Goal: Transaction & Acquisition: Purchase product/service

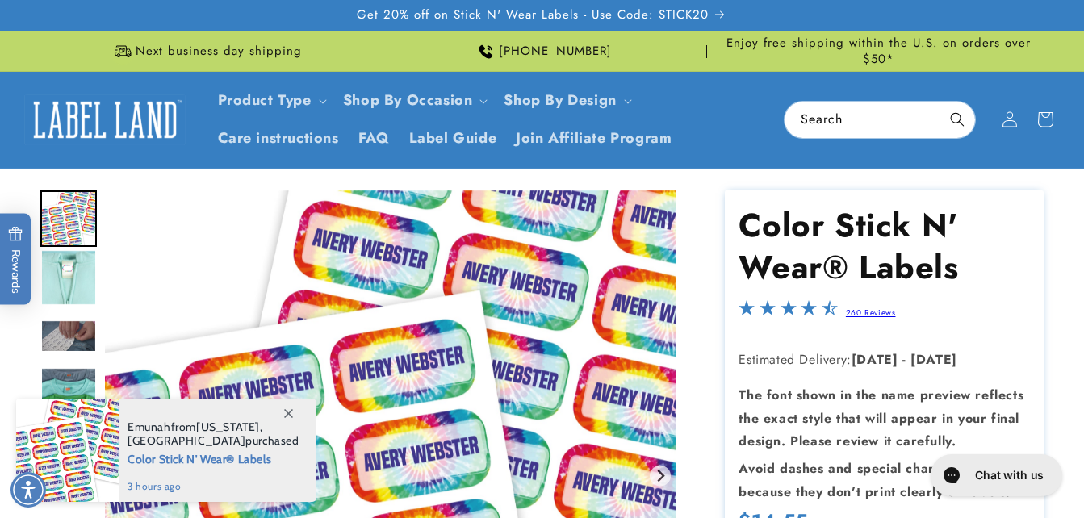
click at [164, 235] on img "Gallery Viewer" at bounding box center [390, 475] width 571 height 571
drag, startPoint x: 1088, startPoint y: 77, endPoint x: 1091, endPoint y: 168, distance: 90.4
click at [1083, 168] on html "Skip to main content Enable accessibility for low vision Open the accessibility…" at bounding box center [542, 259] width 1084 height 518
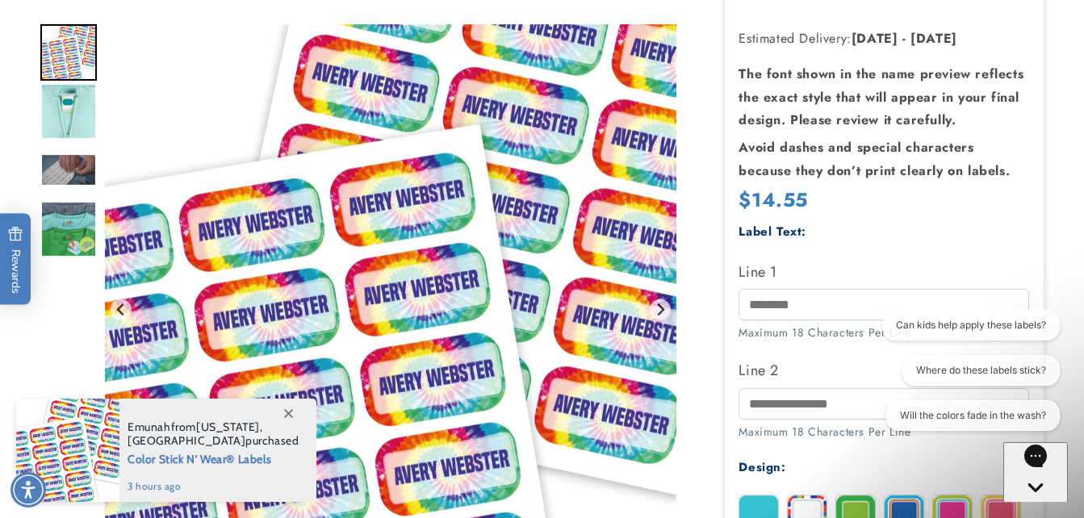
scroll to position [637, 0]
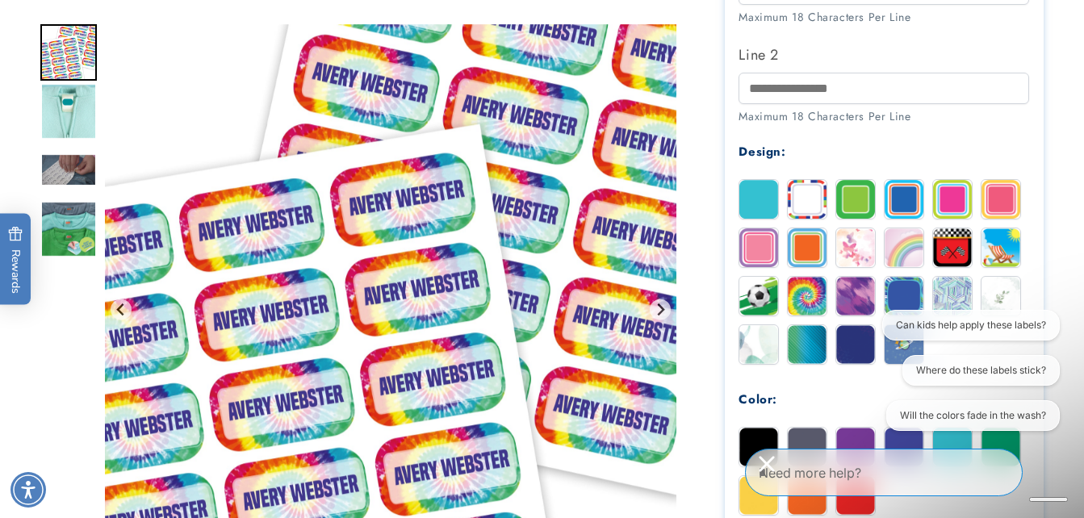
click at [757, 304] on img at bounding box center [758, 296] width 39 height 39
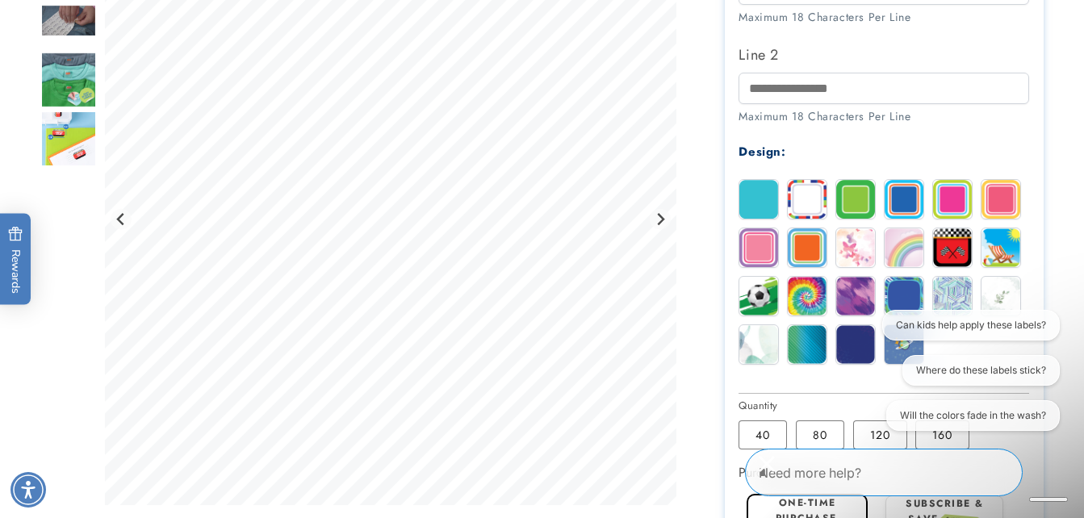
click at [757, 304] on img at bounding box center [758, 296] width 39 height 39
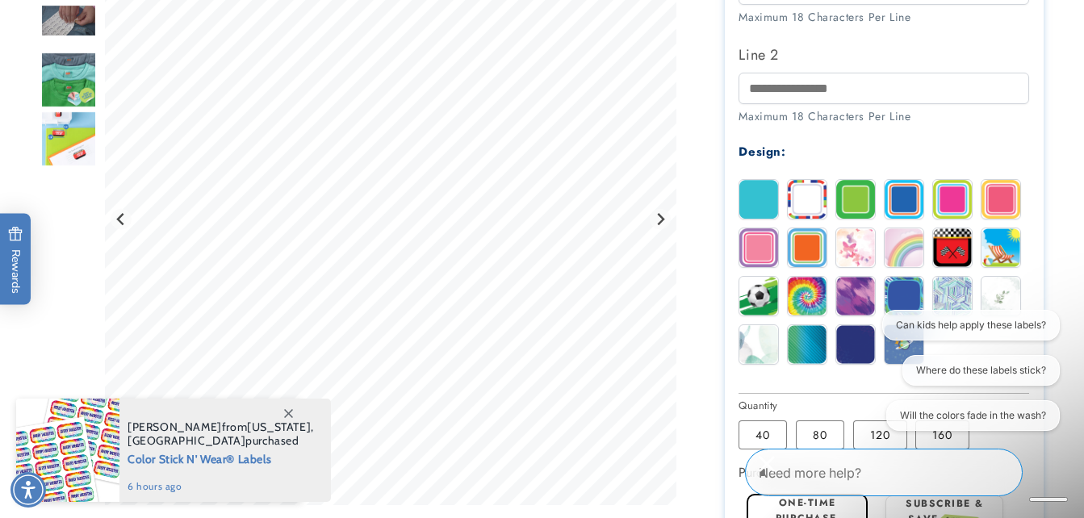
click at [755, 304] on img at bounding box center [758, 296] width 39 height 39
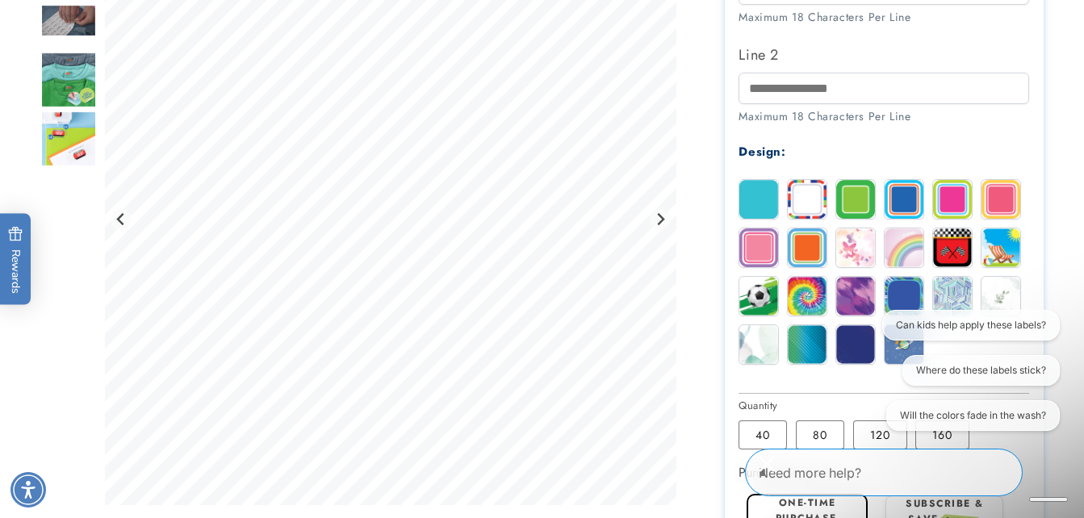
click at [951, 292] on img at bounding box center [952, 296] width 39 height 39
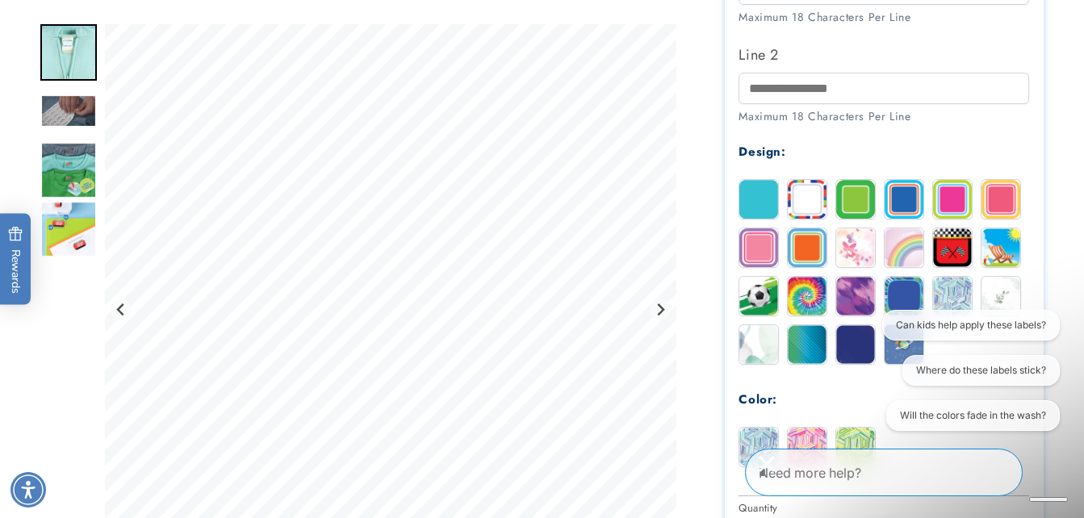
click at [906, 295] on img at bounding box center [903, 296] width 39 height 39
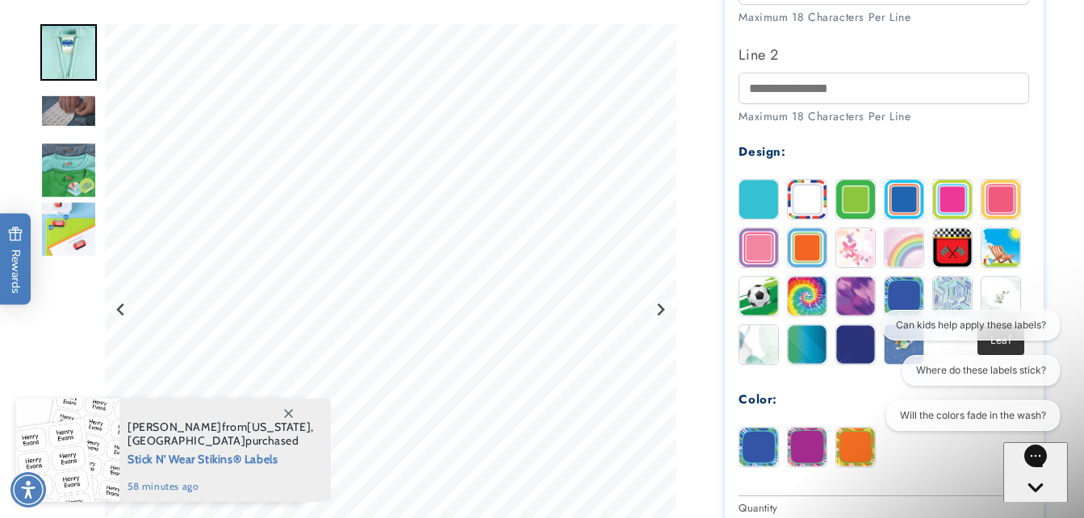
click at [1014, 291] on img at bounding box center [1000, 296] width 39 height 39
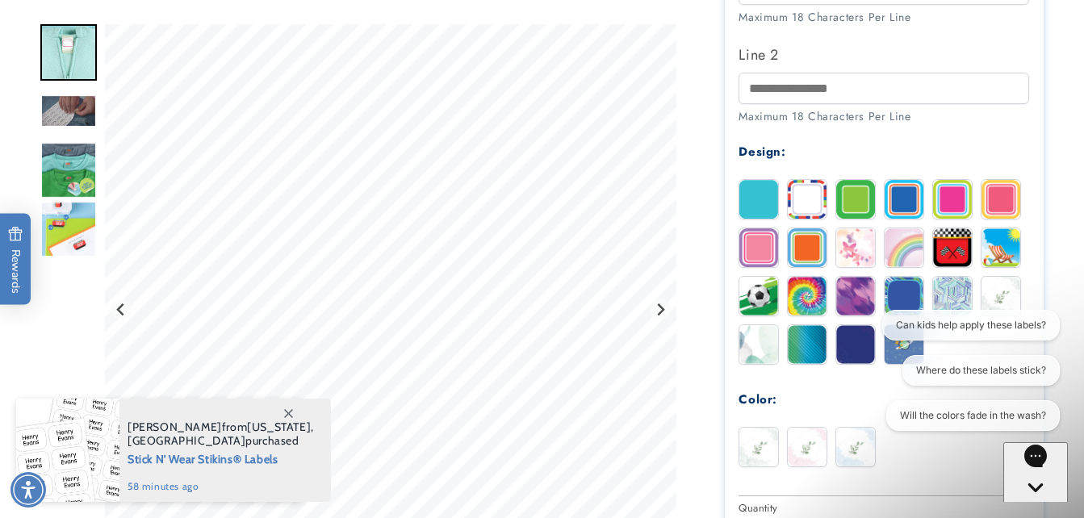
click at [765, 350] on img at bounding box center [758, 344] width 39 height 39
click at [806, 346] on img at bounding box center [807, 344] width 39 height 39
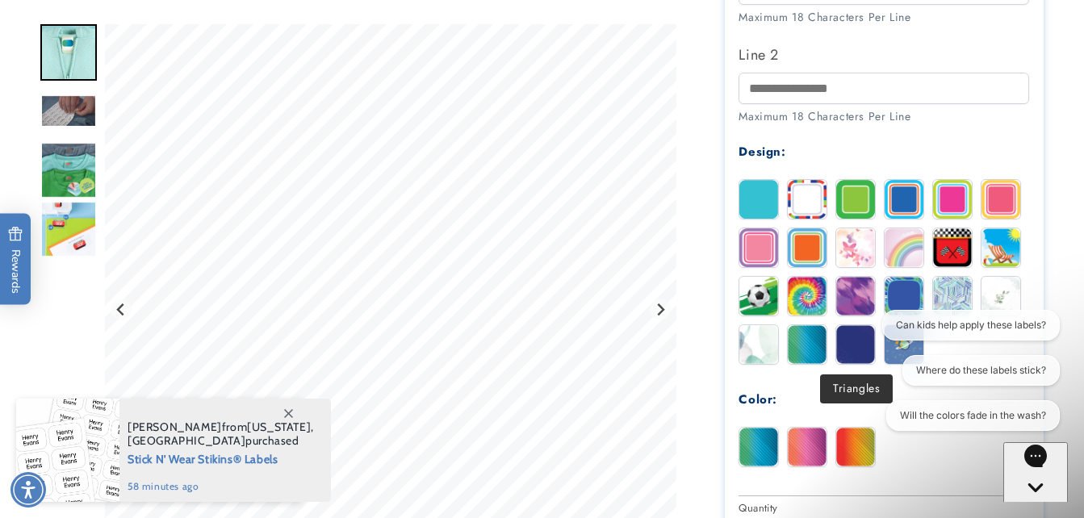
click at [848, 345] on img at bounding box center [855, 344] width 39 height 39
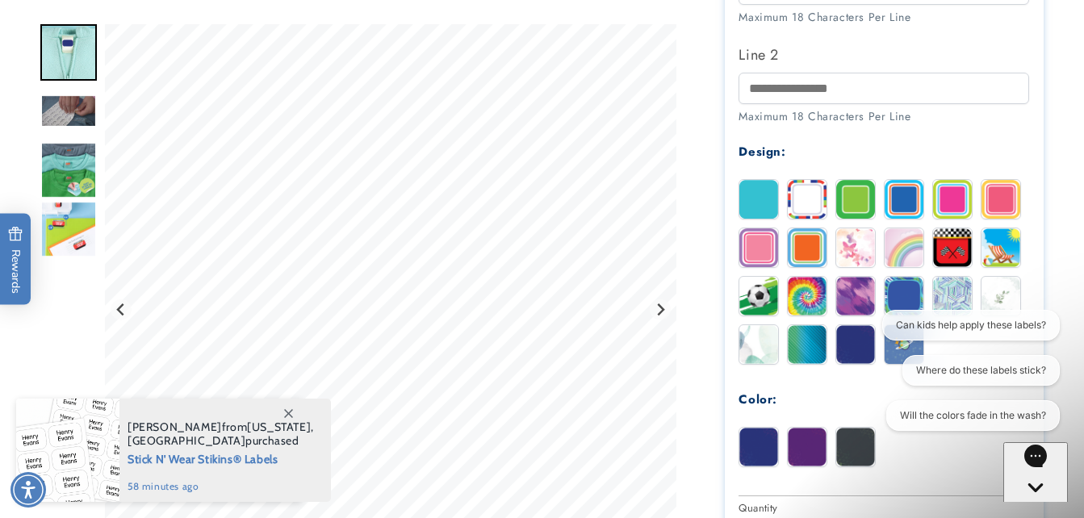
click at [757, 202] on img at bounding box center [758, 199] width 39 height 39
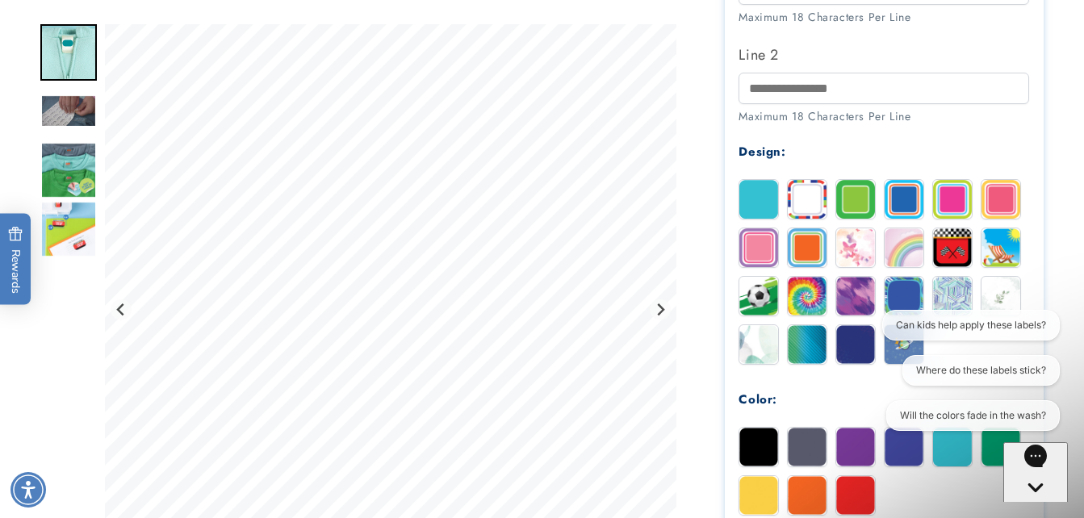
click at [805, 197] on img at bounding box center [807, 199] width 39 height 39
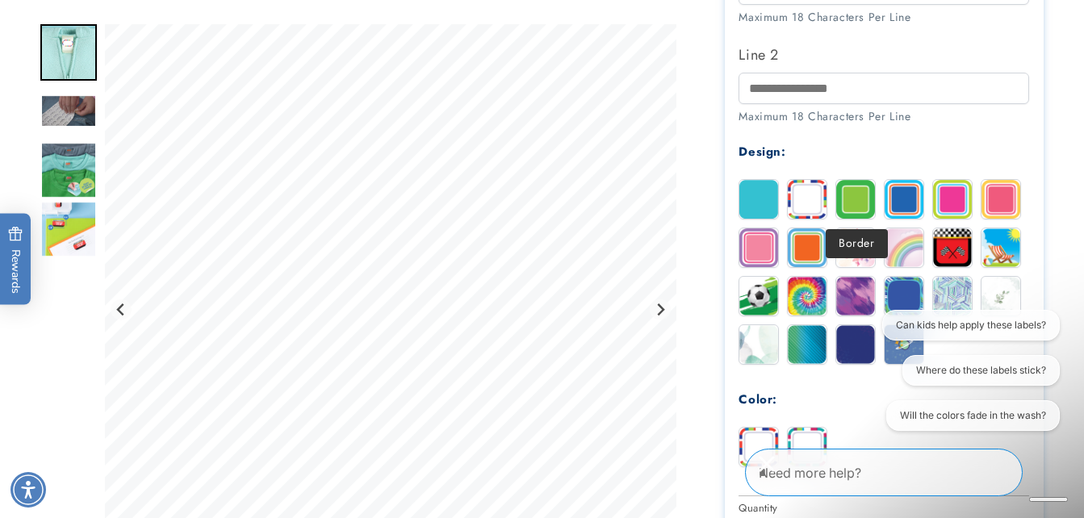
click at [860, 197] on img at bounding box center [855, 199] width 39 height 39
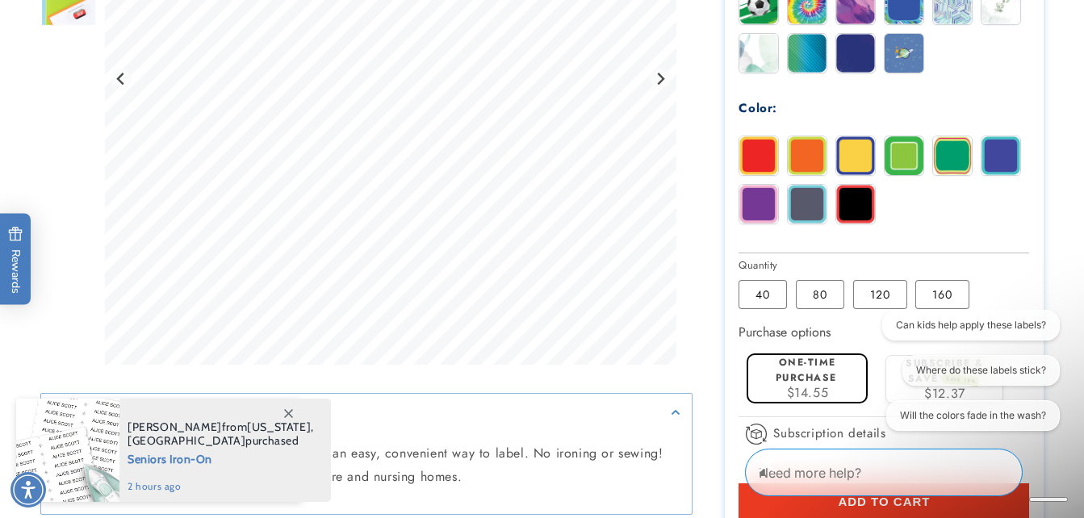
scroll to position [934, 0]
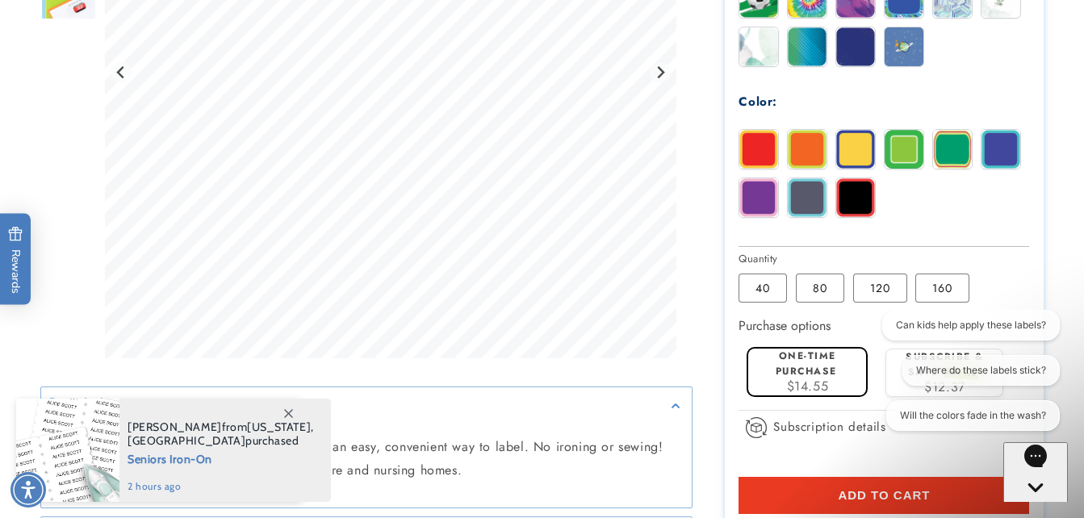
click at [956, 149] on img at bounding box center [952, 149] width 39 height 39
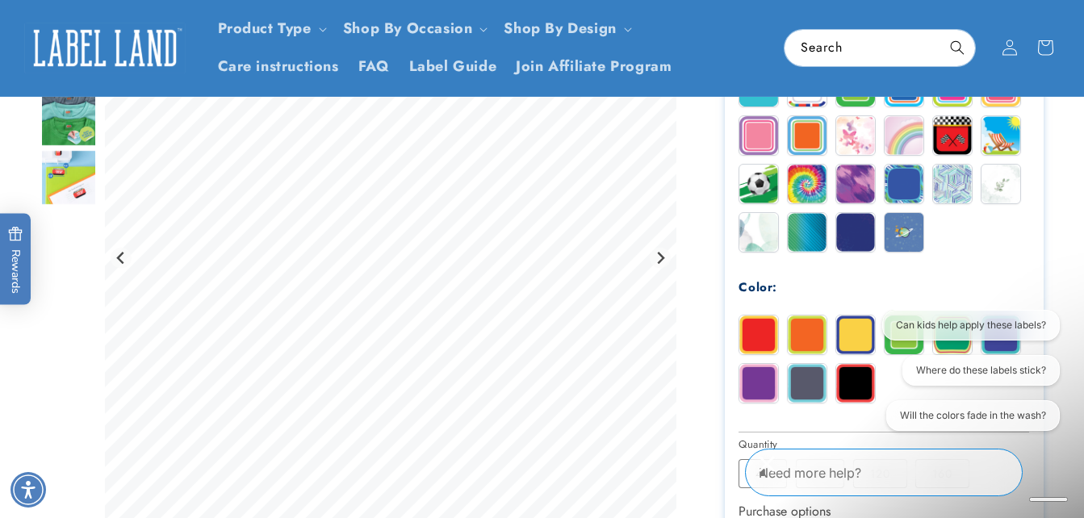
scroll to position [643, 0]
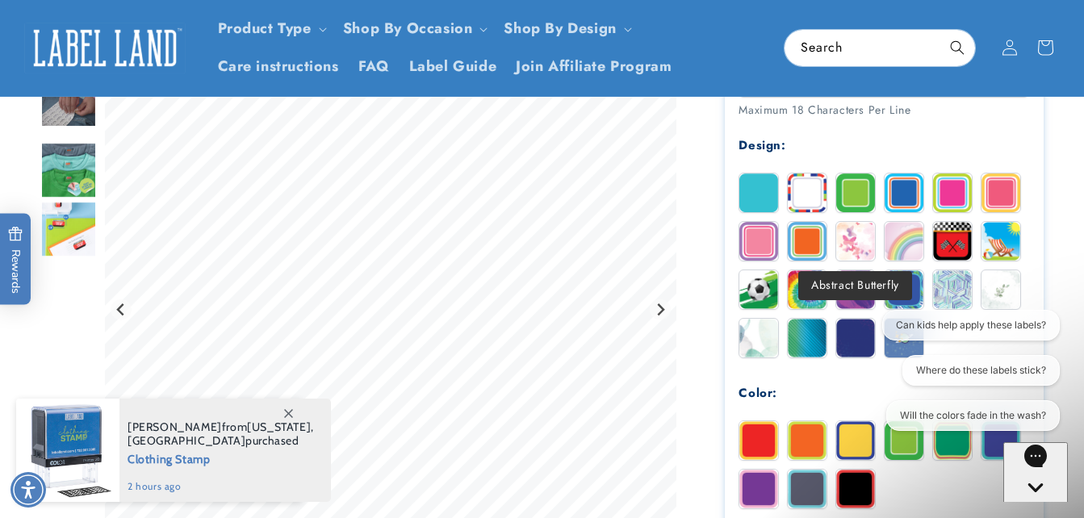
click at [855, 241] on img at bounding box center [855, 241] width 39 height 39
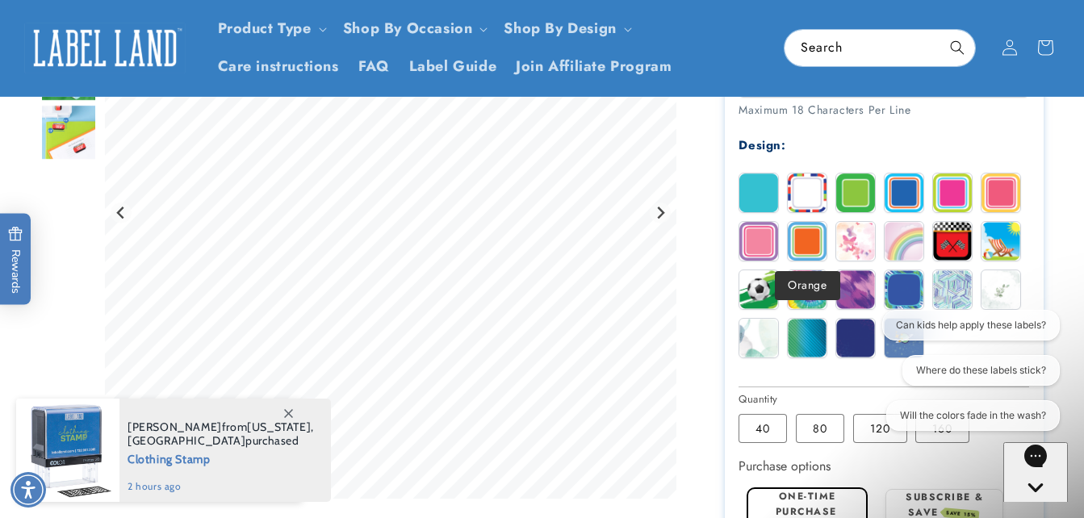
click at [805, 247] on img at bounding box center [807, 241] width 39 height 39
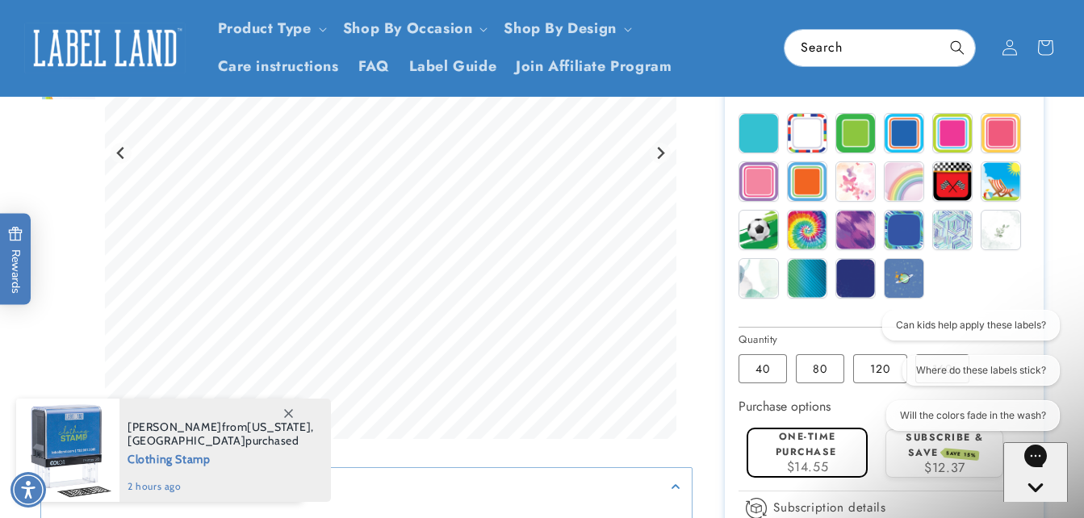
scroll to position [649, 0]
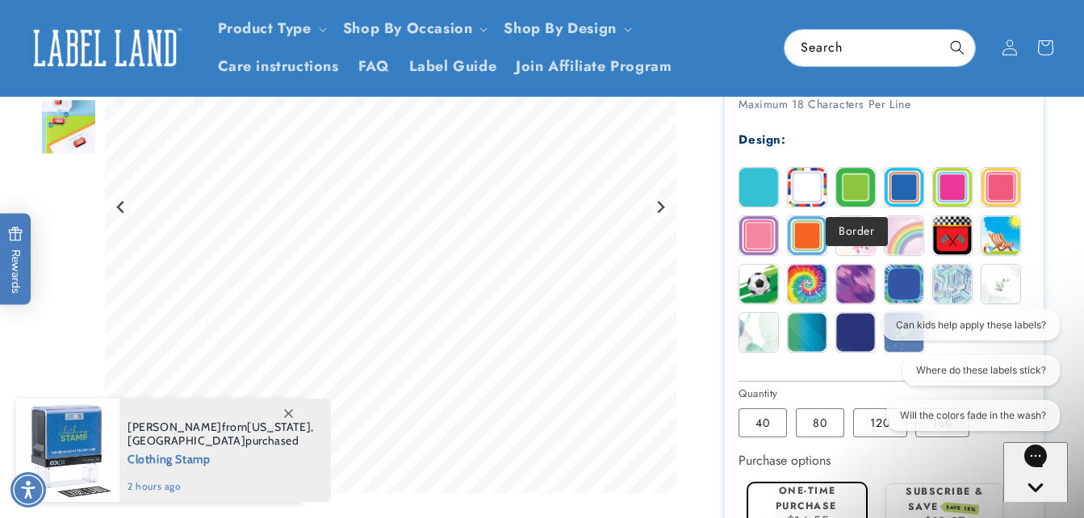
click at [855, 194] on img at bounding box center [855, 187] width 39 height 39
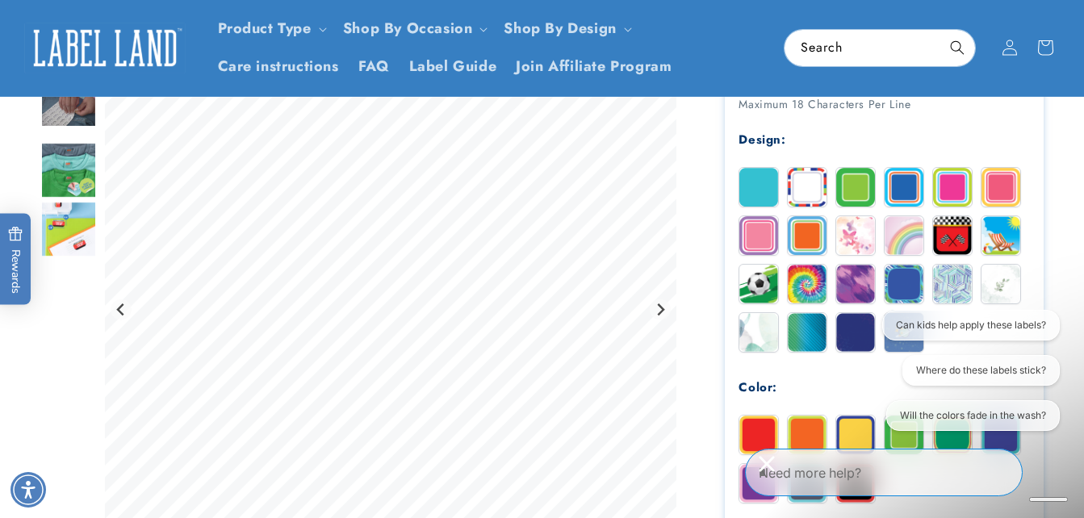
click at [855, 194] on img at bounding box center [855, 187] width 39 height 39
click at [906, 194] on img at bounding box center [903, 187] width 39 height 39
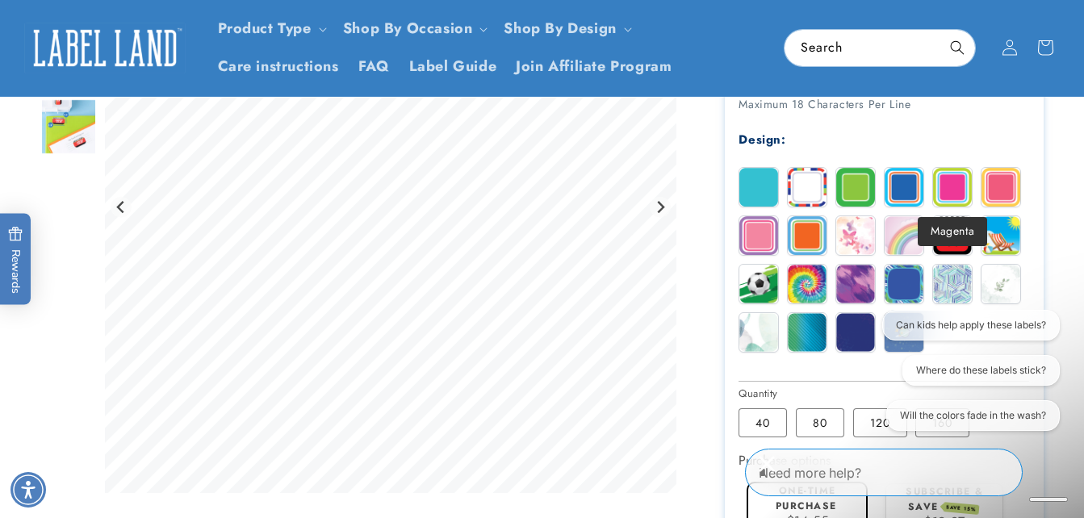
click at [957, 192] on img at bounding box center [952, 187] width 39 height 39
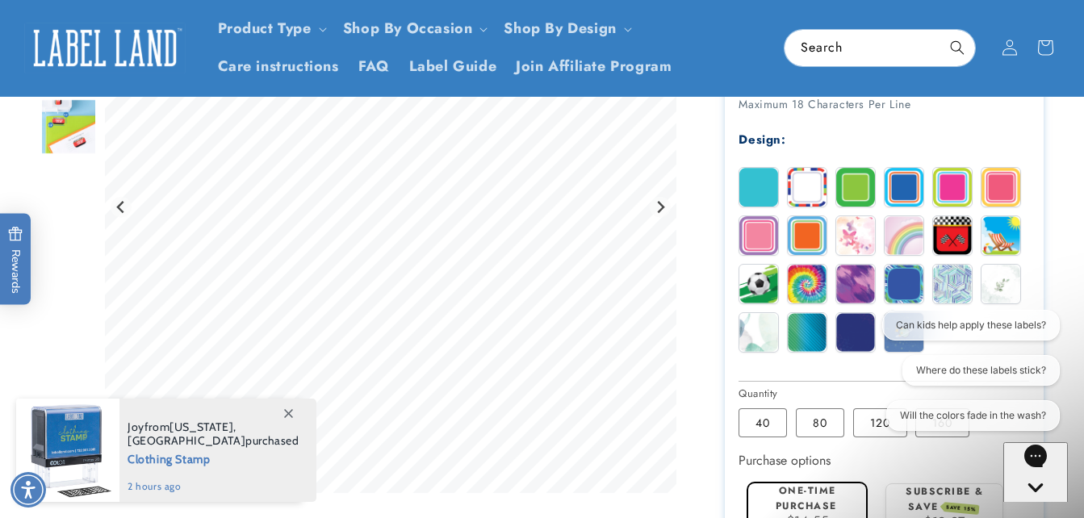
click at [996, 188] on img at bounding box center [1000, 187] width 39 height 39
drag, startPoint x: 996, startPoint y: 188, endPoint x: 915, endPoint y: 215, distance: 85.2
click at [928, 212] on div "Solid Stripes Border Blue Magenta" at bounding box center [887, 264] width 299 height 194
click at [820, 235] on img at bounding box center [807, 235] width 39 height 39
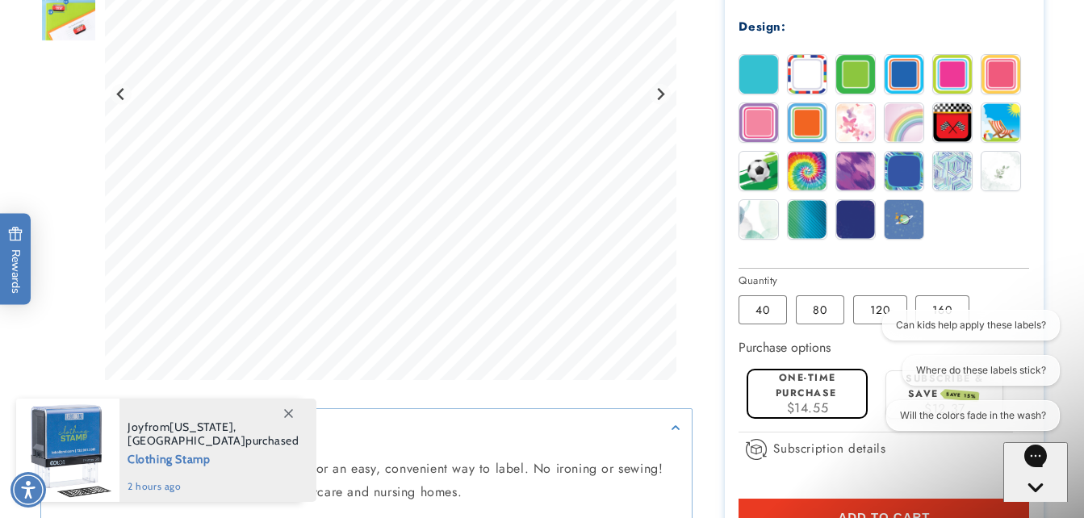
scroll to position [780, 0]
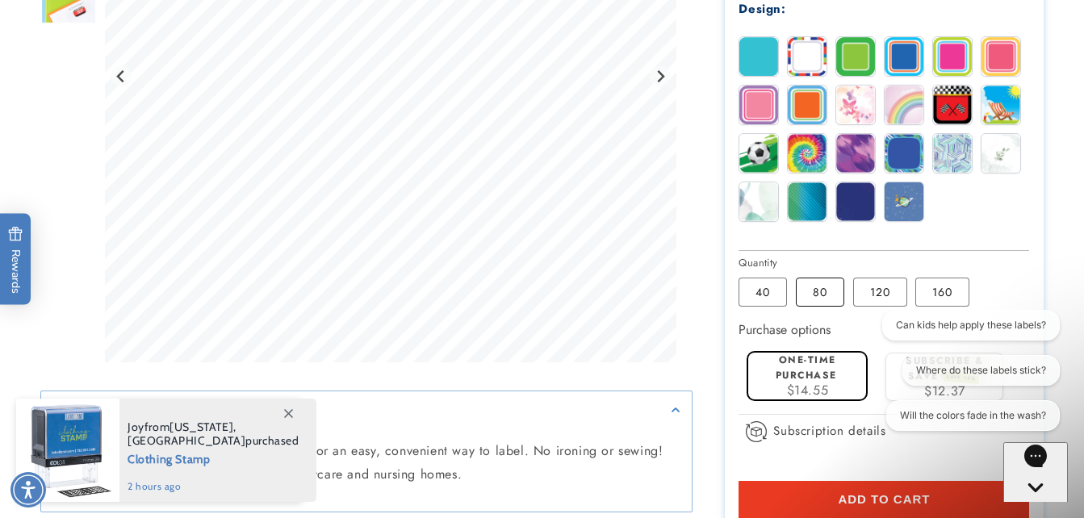
click at [822, 297] on label "80 Variant sold out or unavailable" at bounding box center [820, 292] width 48 height 29
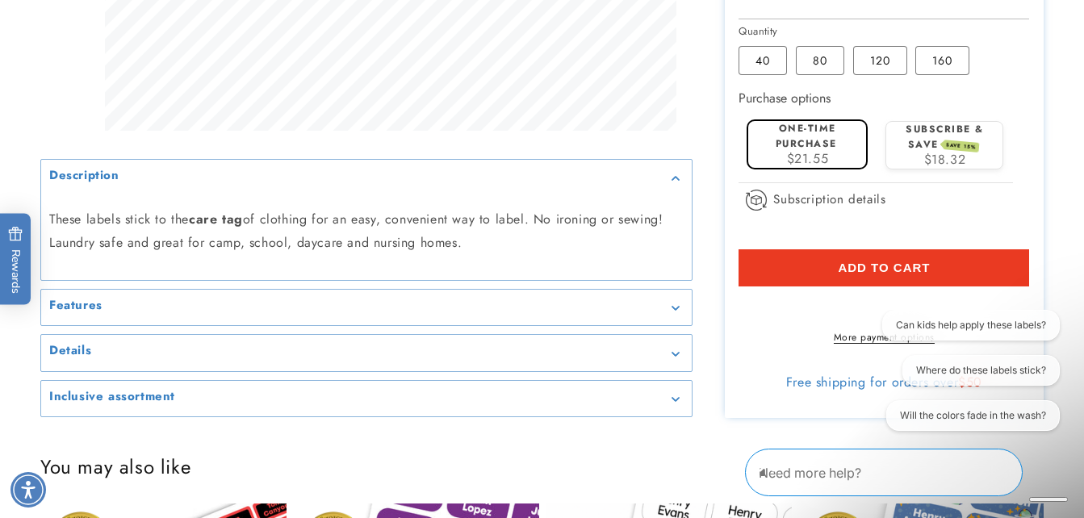
scroll to position [1172, 0]
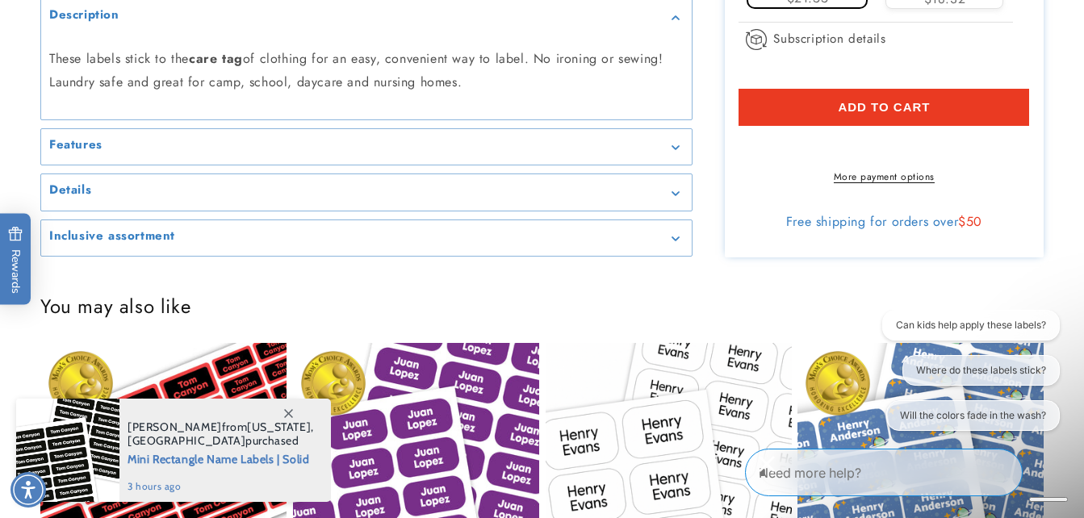
click at [817, 109] on button "Add to cart" at bounding box center [883, 107] width 291 height 37
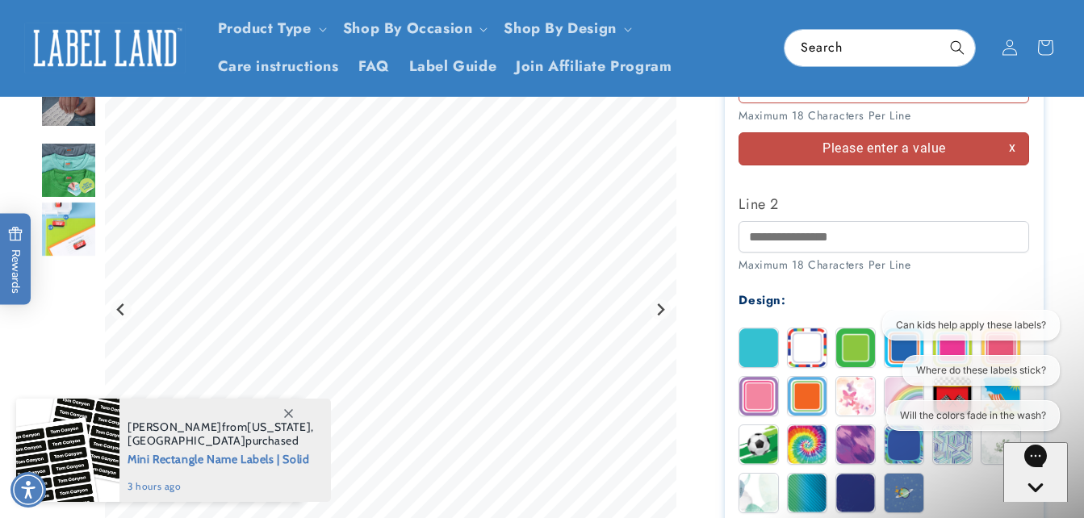
scroll to position [500, 0]
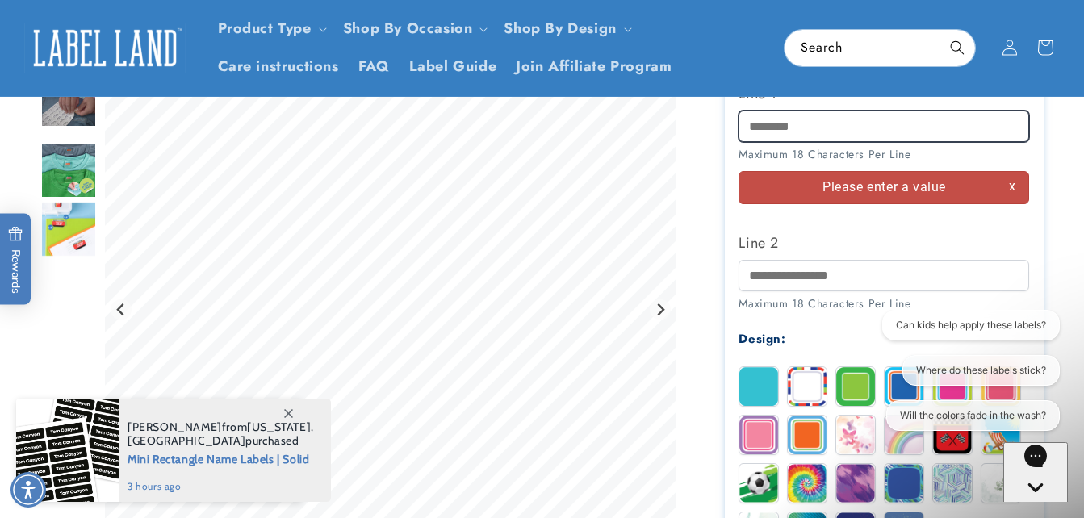
click at [775, 129] on input "Line 1" at bounding box center [883, 126] width 291 height 31
type input "**********"
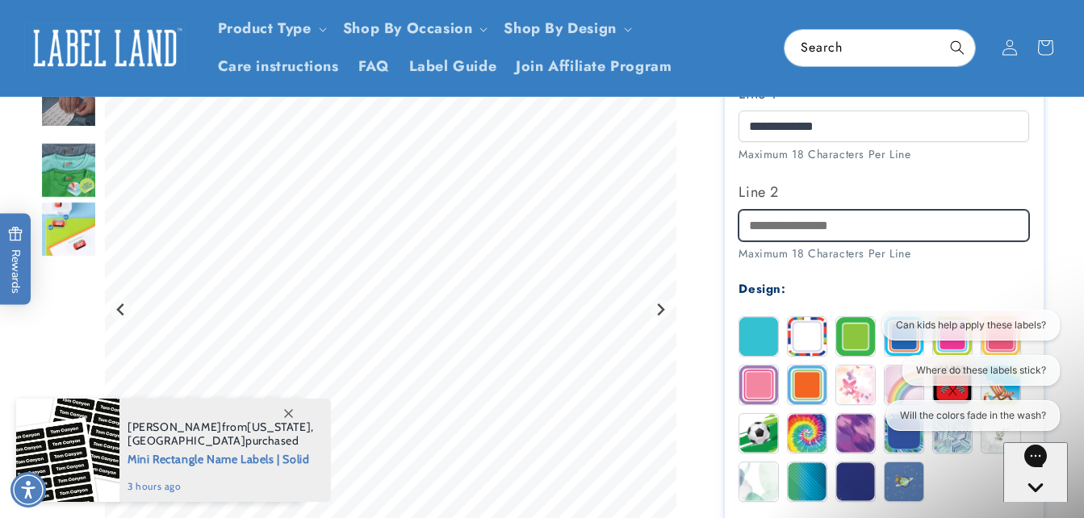
click at [791, 230] on input "Line 2" at bounding box center [883, 225] width 291 height 31
type input "**********"
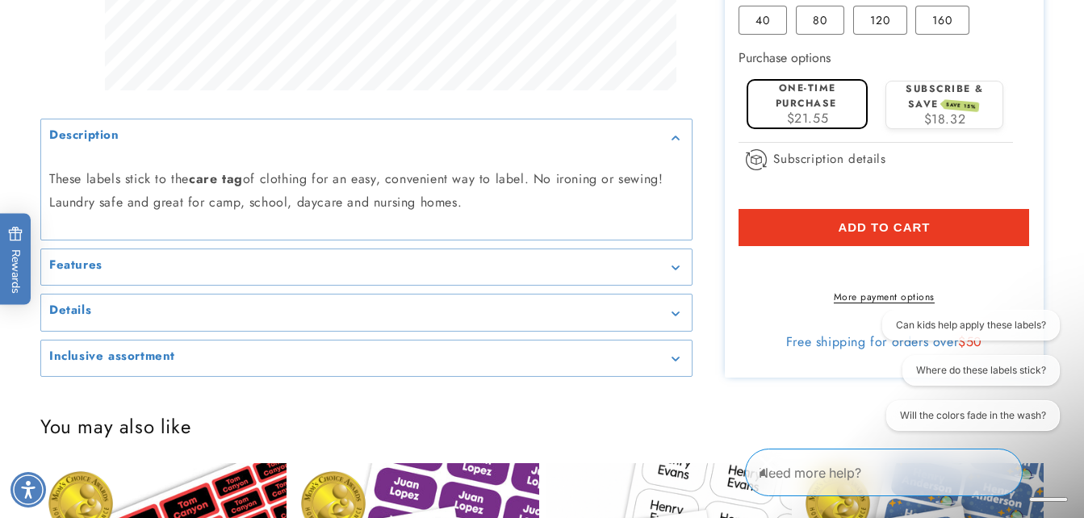
scroll to position [1064, 0]
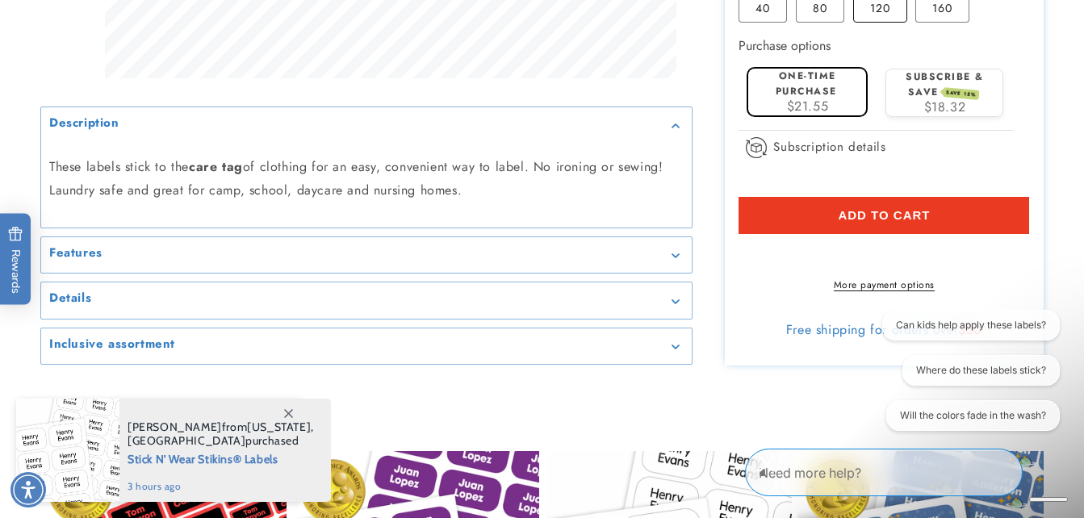
click at [874, 8] on label "120 Variant sold out or unavailable" at bounding box center [880, 8] width 54 height 29
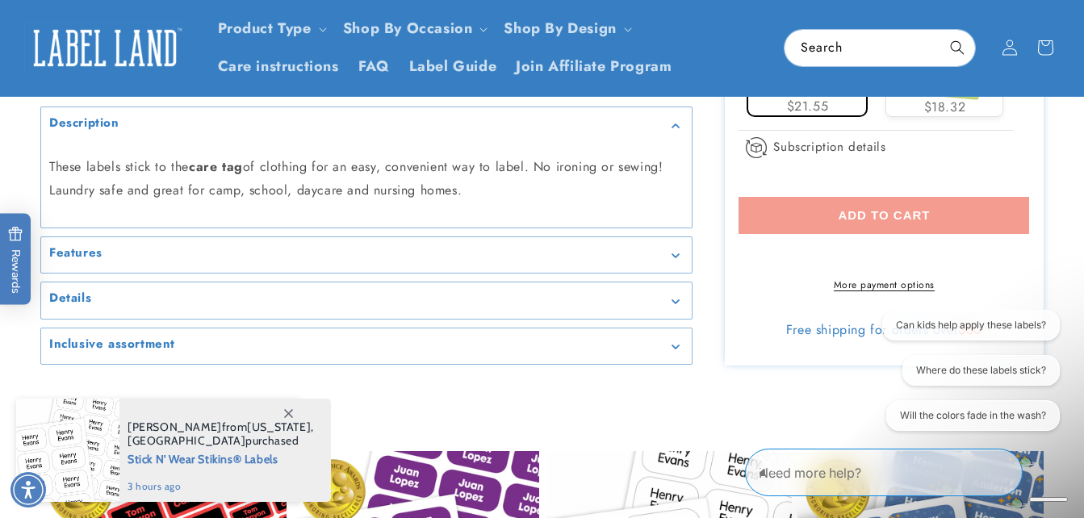
scroll to position [797, 0]
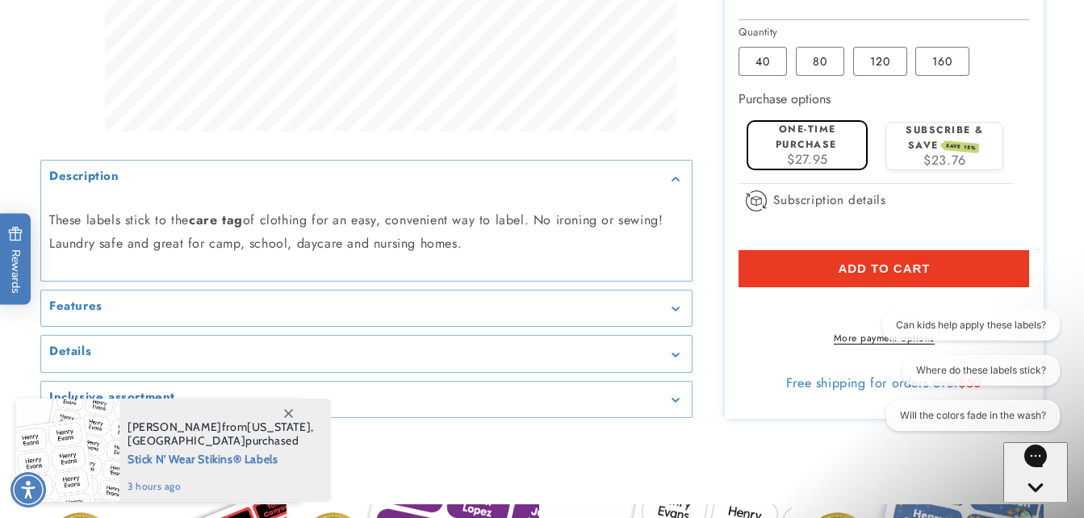
scroll to position [1040, 0]
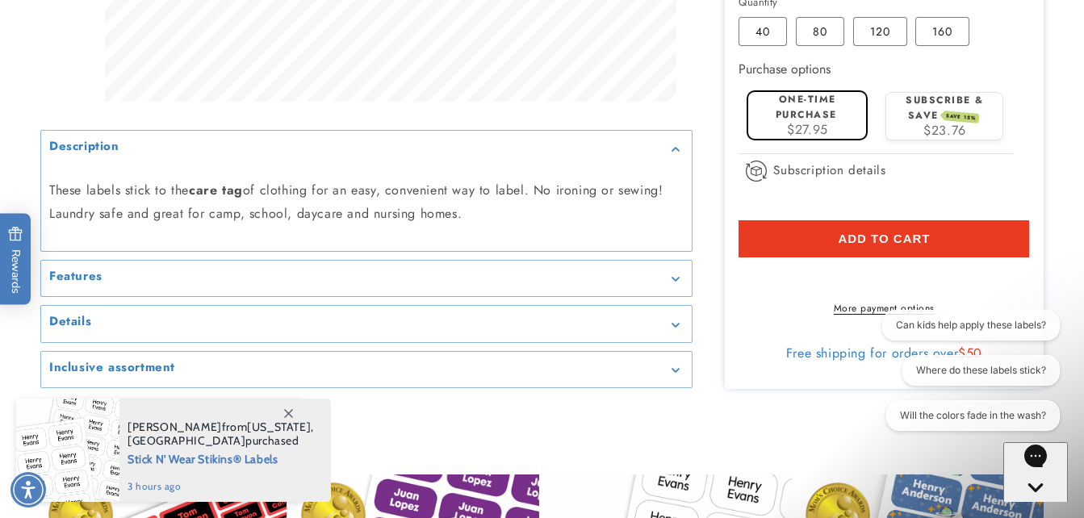
click at [743, 281] on shop-pay-wallet-button at bounding box center [740, 276] width 5 height 19
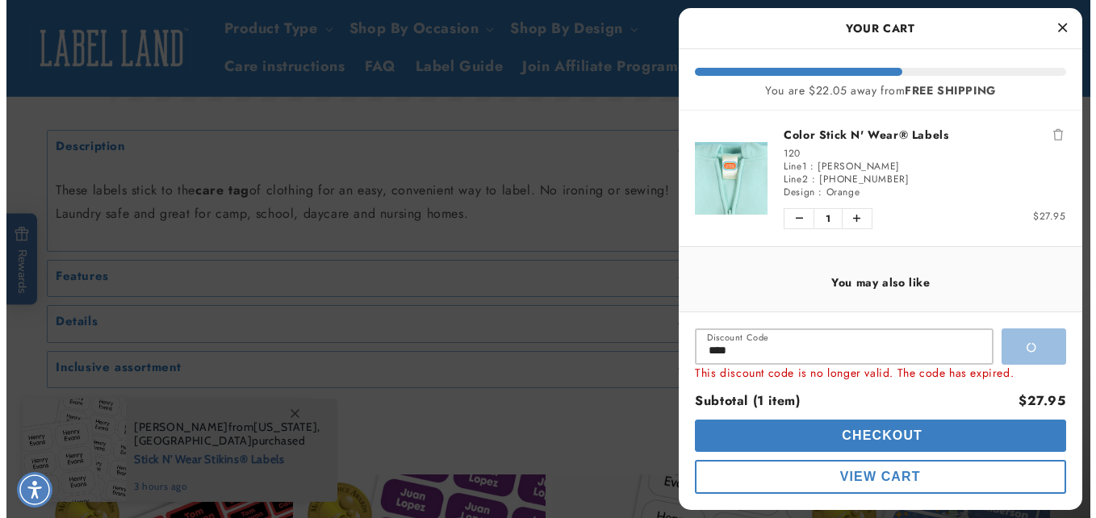
scroll to position [1035, 0]
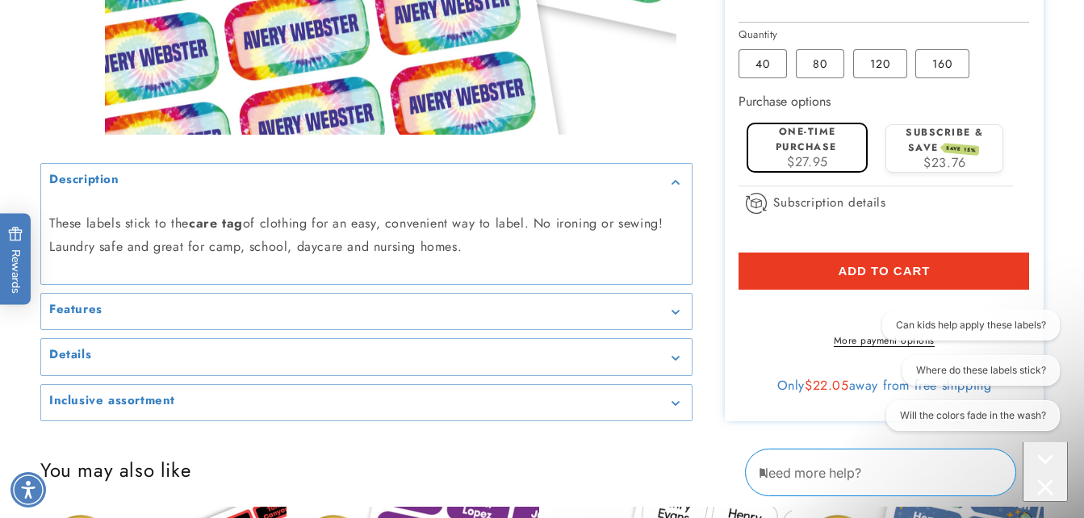
scroll to position [1177, 0]
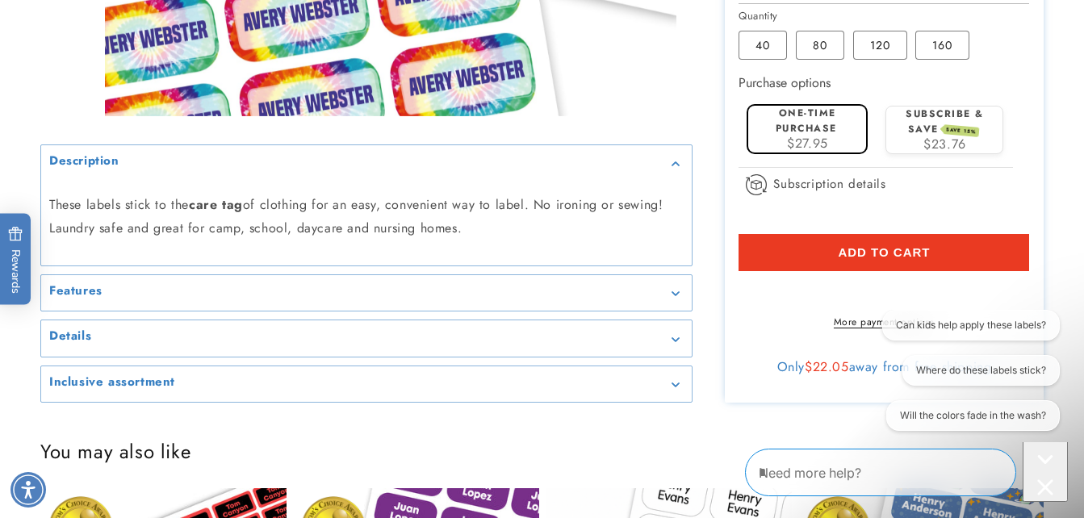
click at [743, 296] on shop-pay-wallet-button at bounding box center [740, 290] width 5 height 19
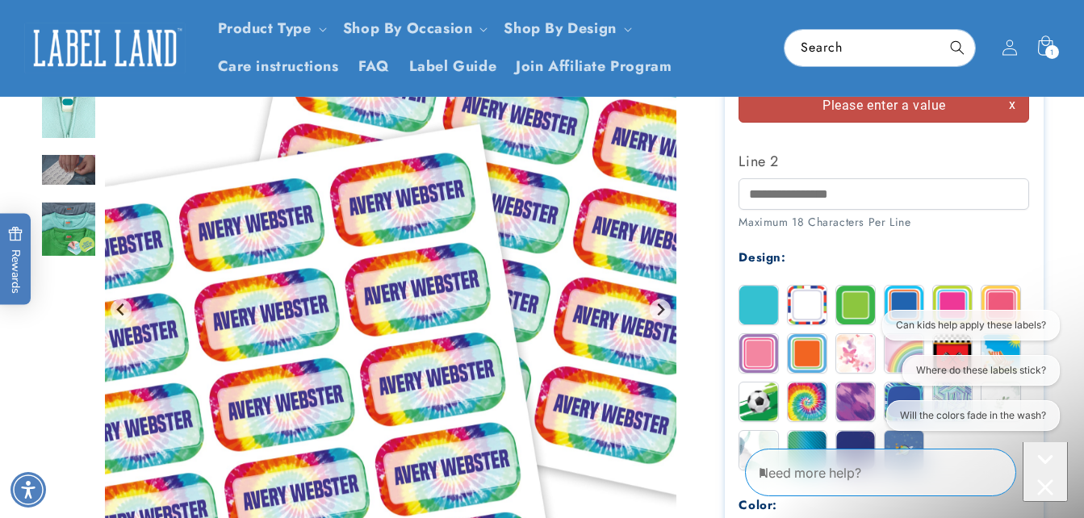
scroll to position [500, 0]
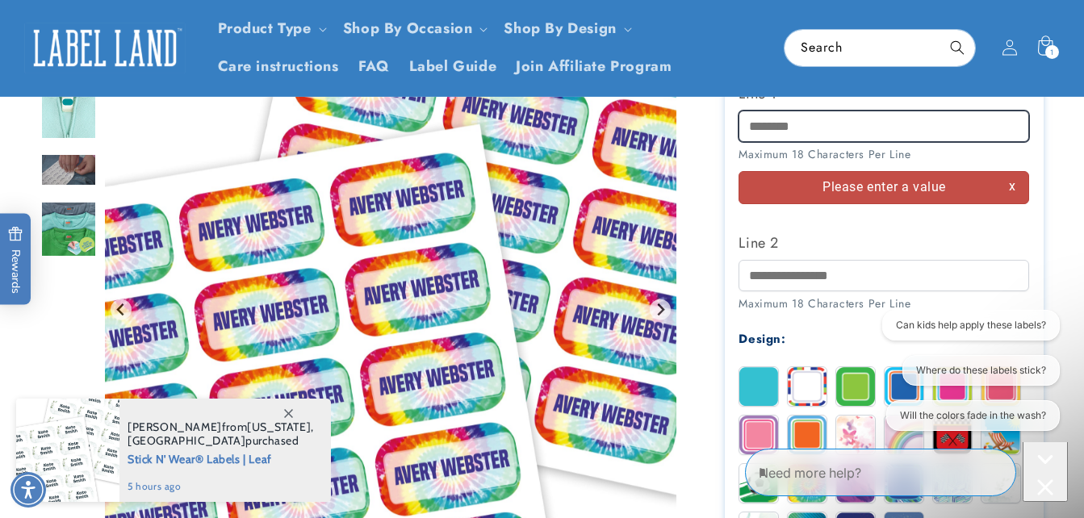
click at [773, 125] on input "Line 1" at bounding box center [883, 126] width 291 height 31
type input "**********"
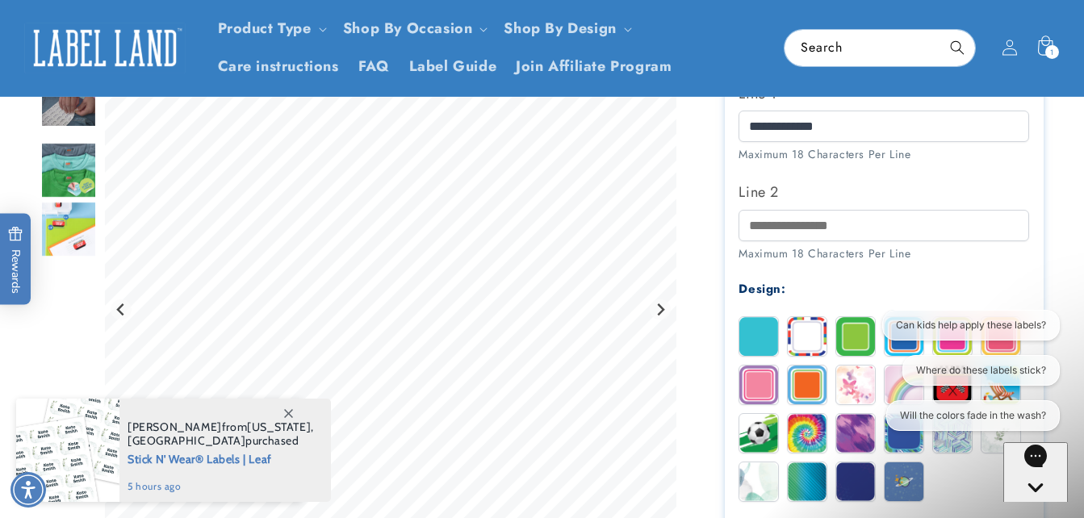
click at [788, 282] on div "Design:" at bounding box center [883, 289] width 291 height 22
click at [771, 232] on input "Line 2" at bounding box center [883, 225] width 291 height 31
type input "**********"
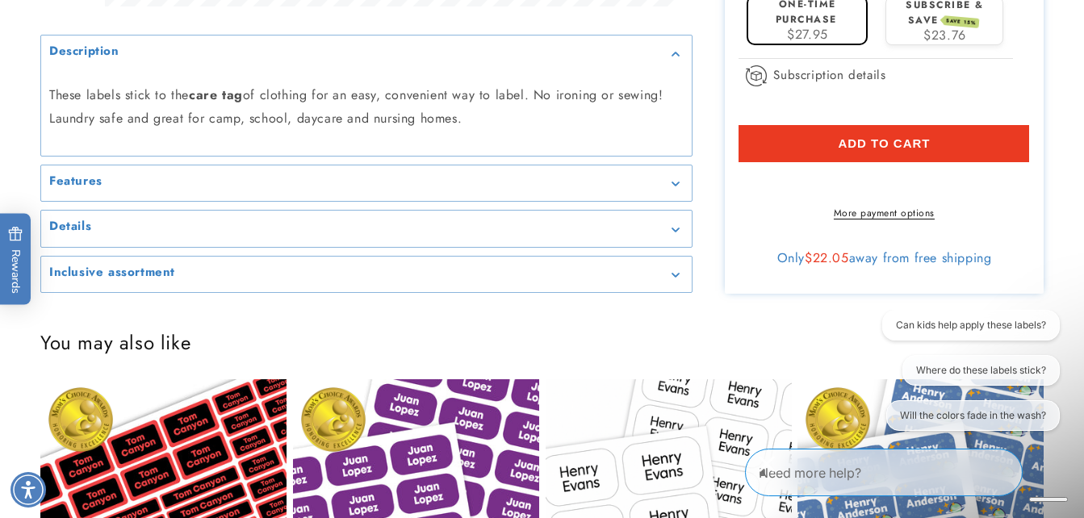
scroll to position [1293, 0]
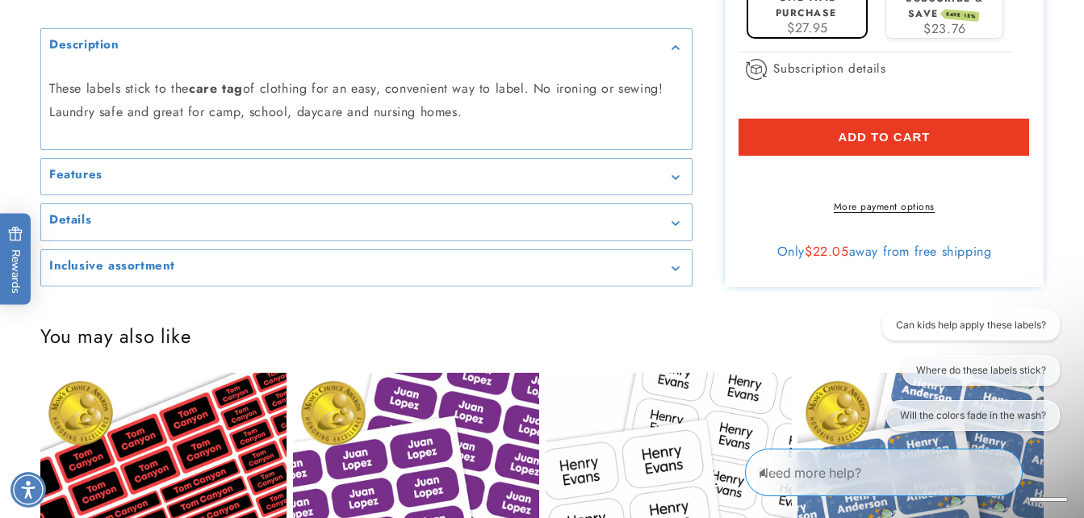
click at [743, 184] on shop-pay-wallet-button at bounding box center [740, 174] width 5 height 19
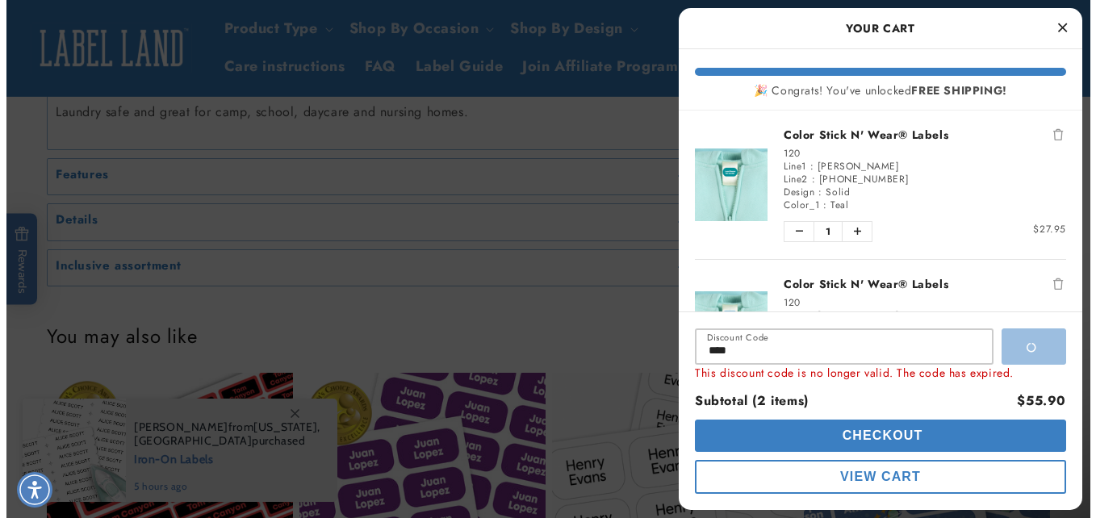
scroll to position [1287, 0]
